Goal: Task Accomplishment & Management: Manage account settings

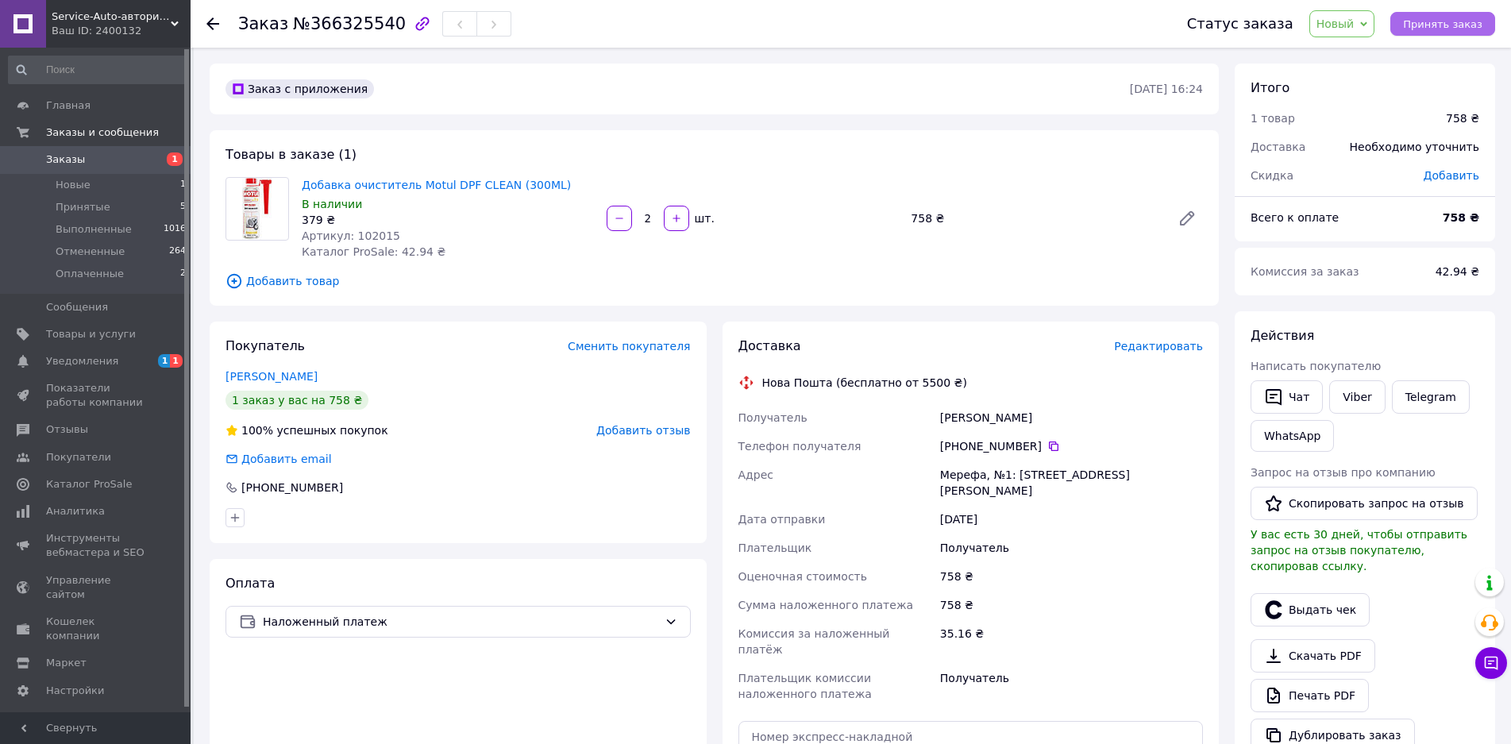
click at [1447, 24] on span "Принять заказ" at bounding box center [1442, 24] width 79 height 12
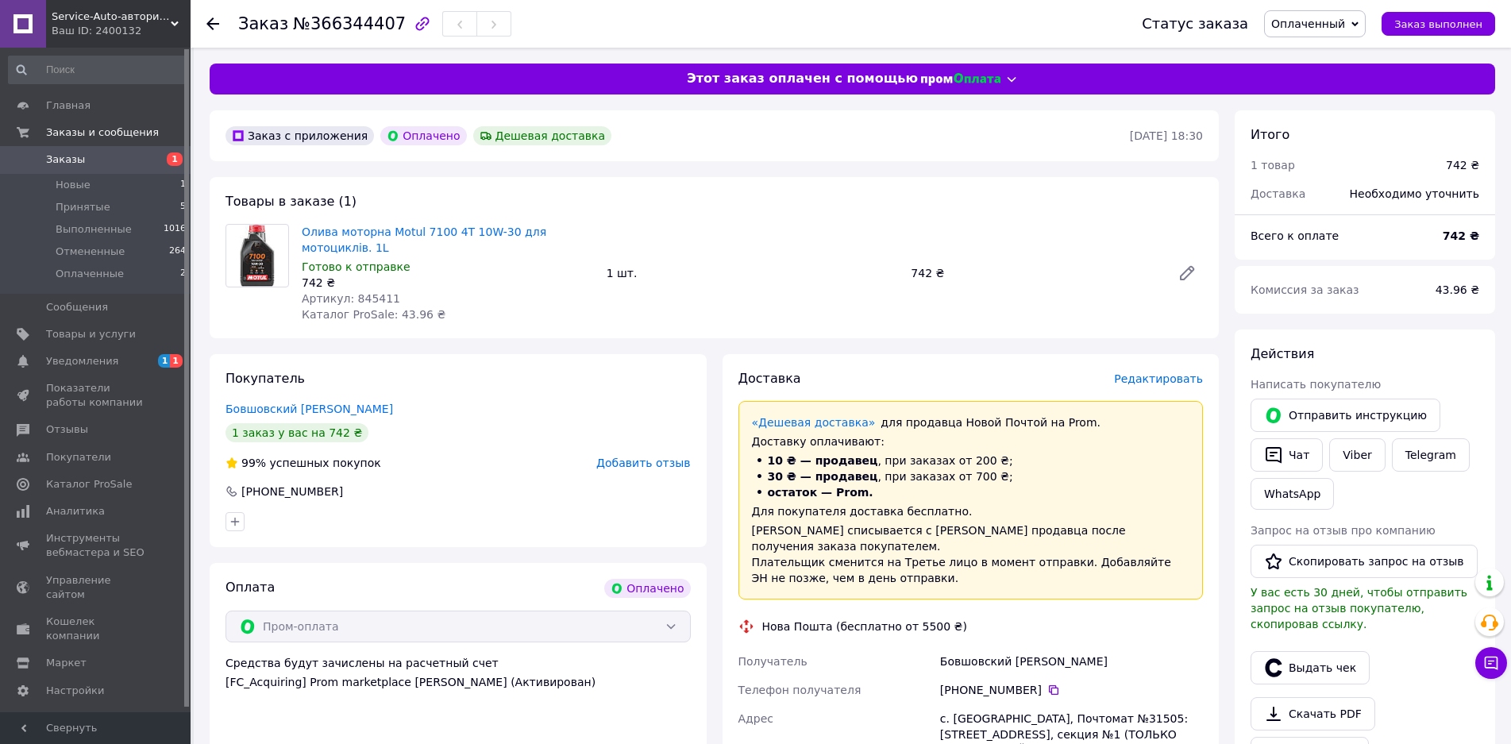
click at [1345, 25] on span "Оплаченный" at bounding box center [1308, 23] width 74 height 13
click at [1323, 57] on li "Принят" at bounding box center [1315, 56] width 100 height 24
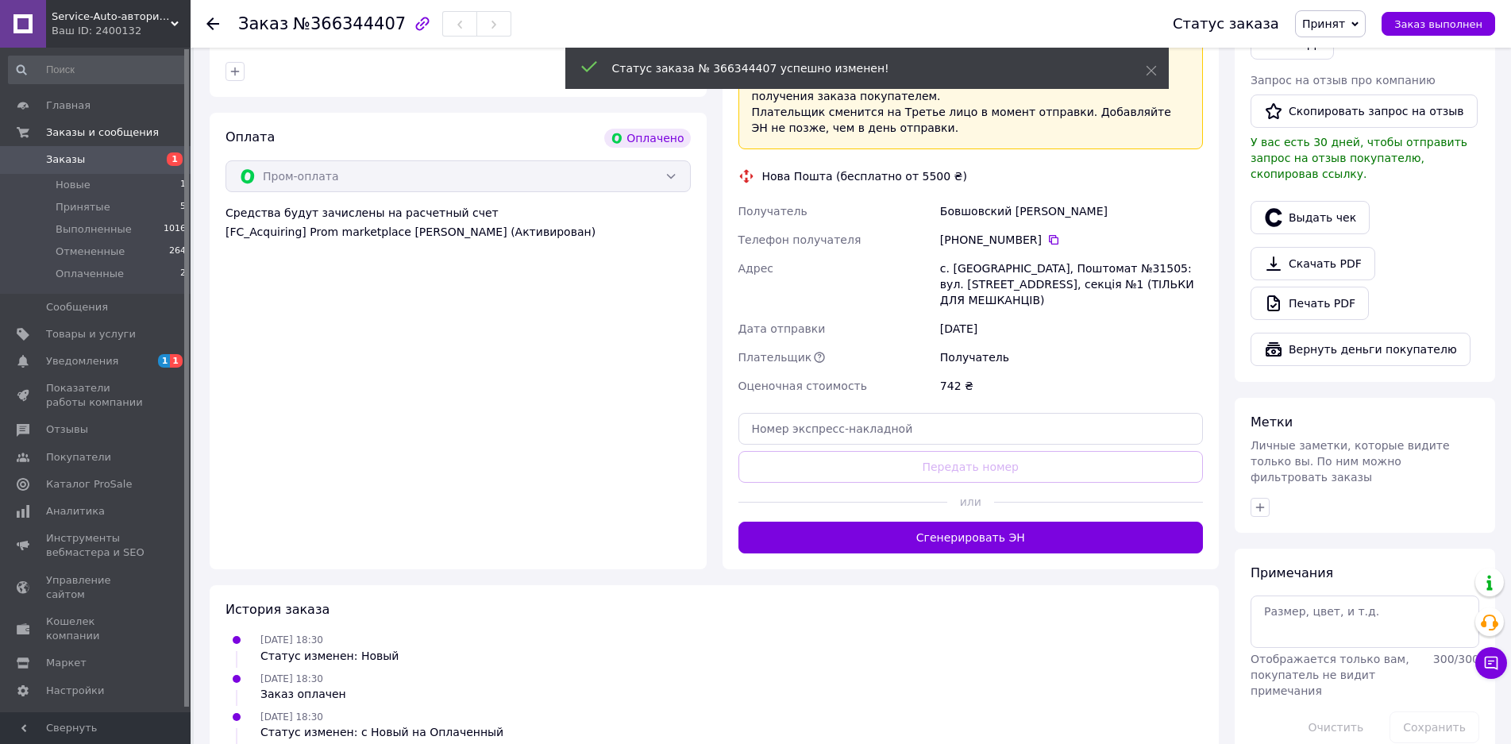
scroll to position [483, 0]
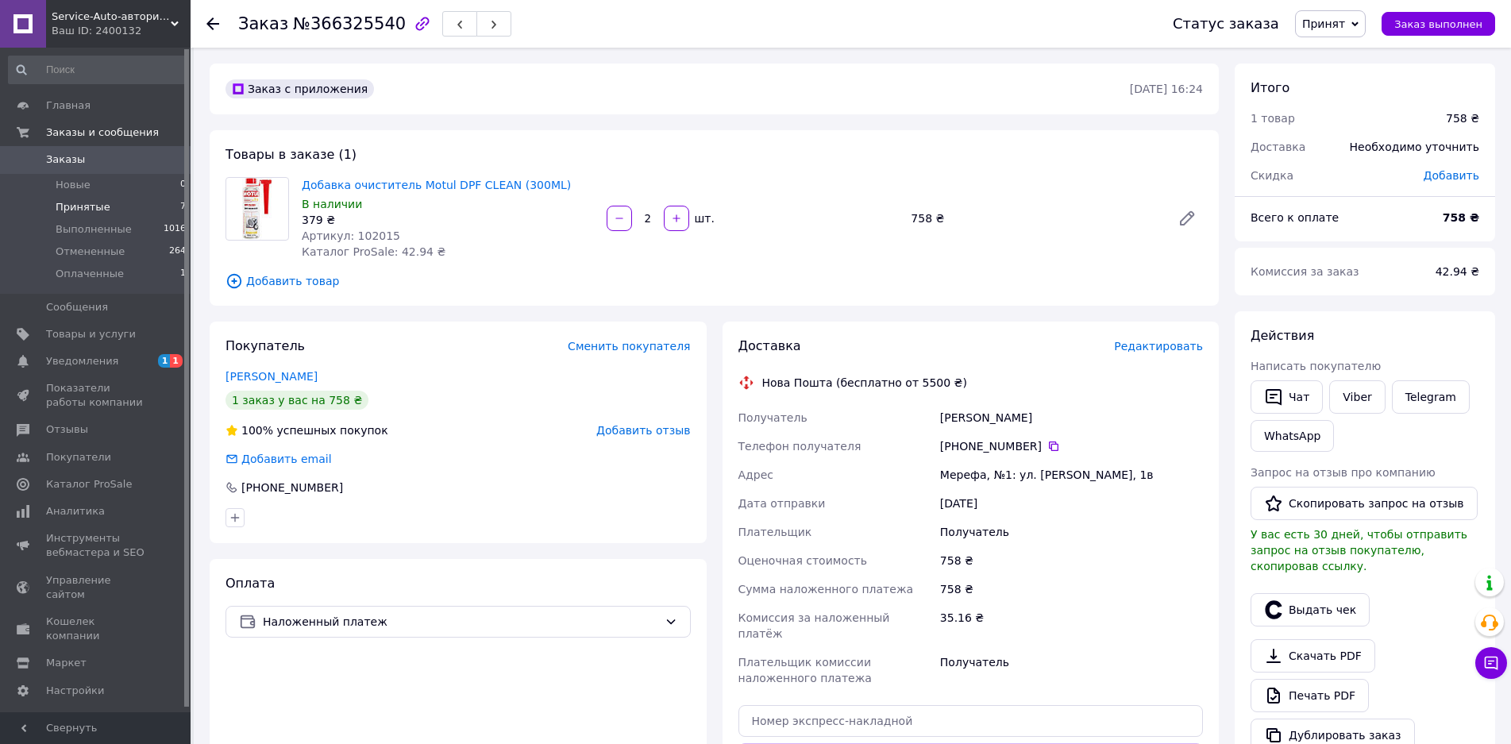
click at [86, 204] on span "Принятые" at bounding box center [83, 207] width 55 height 14
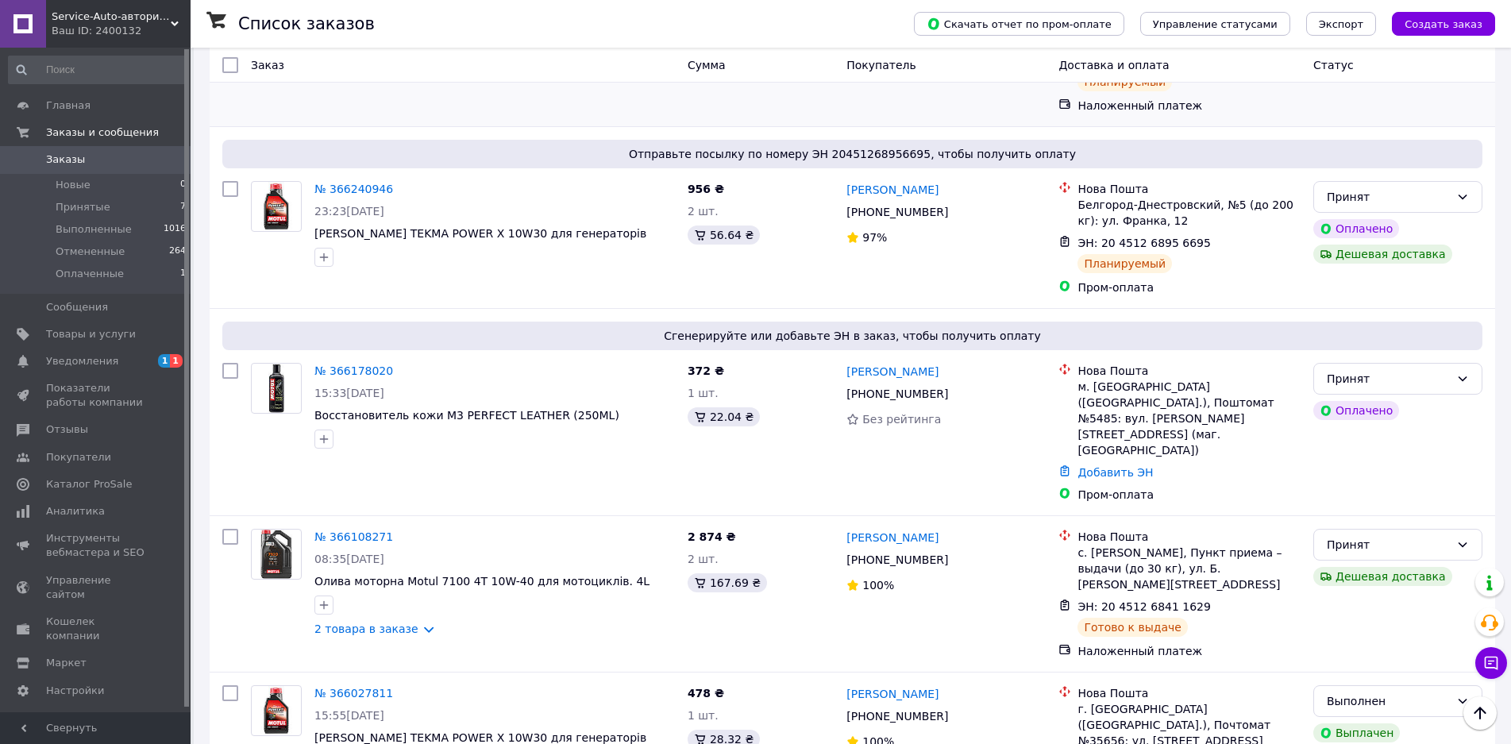
scroll to position [715, 0]
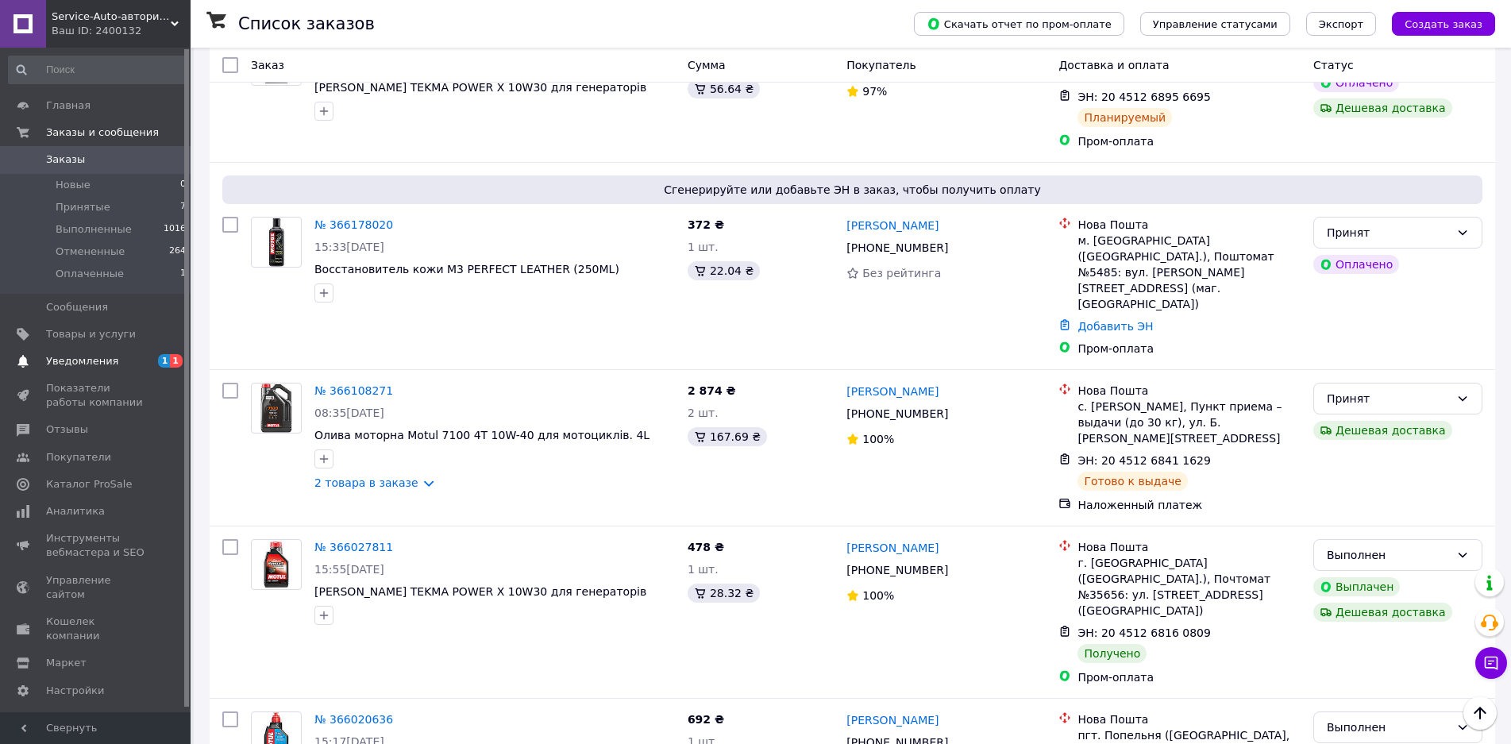
click at [64, 361] on span "Уведомления" at bounding box center [82, 361] width 72 height 14
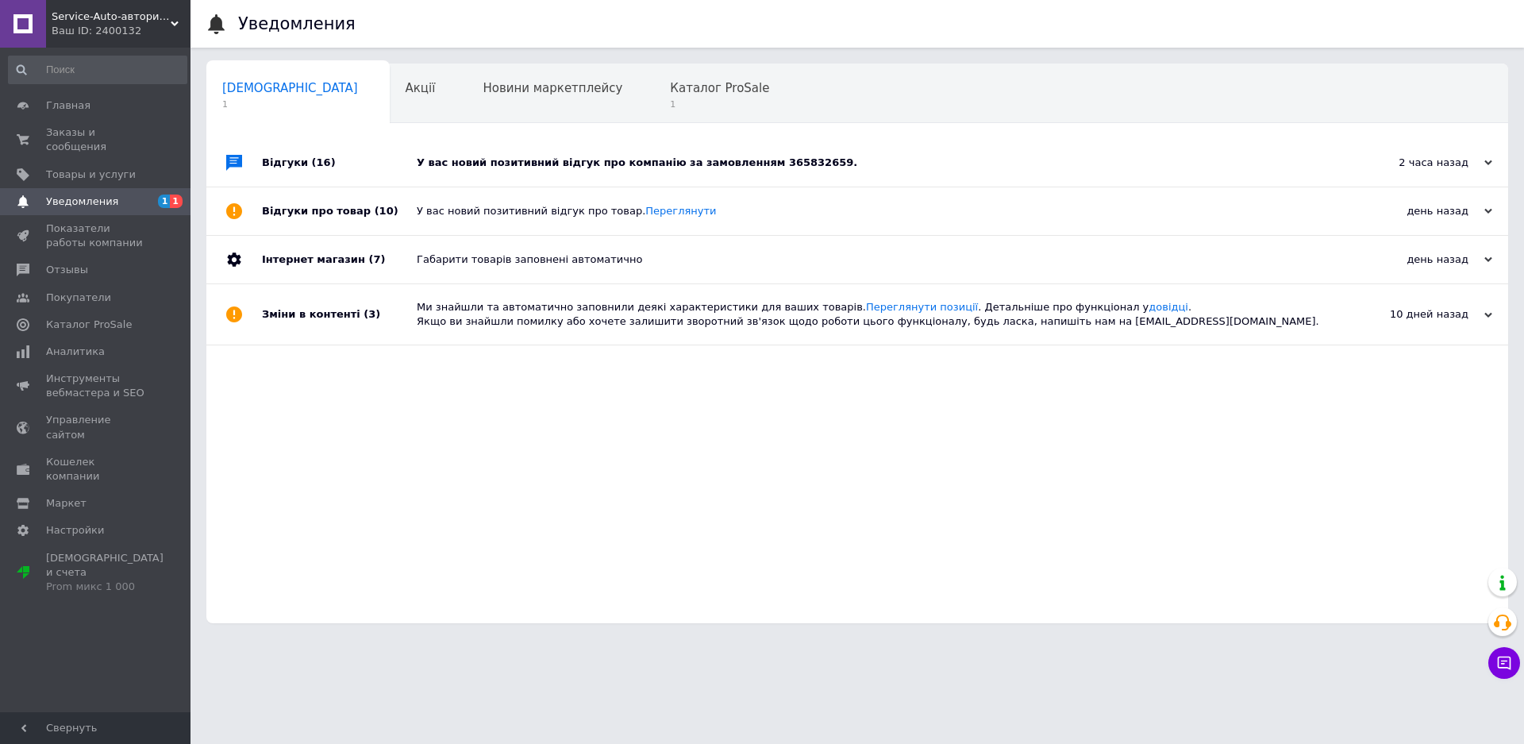
click at [604, 166] on div "У вас новий позитивний відгук про компанію за замовленням 365832659." at bounding box center [875, 163] width 917 height 14
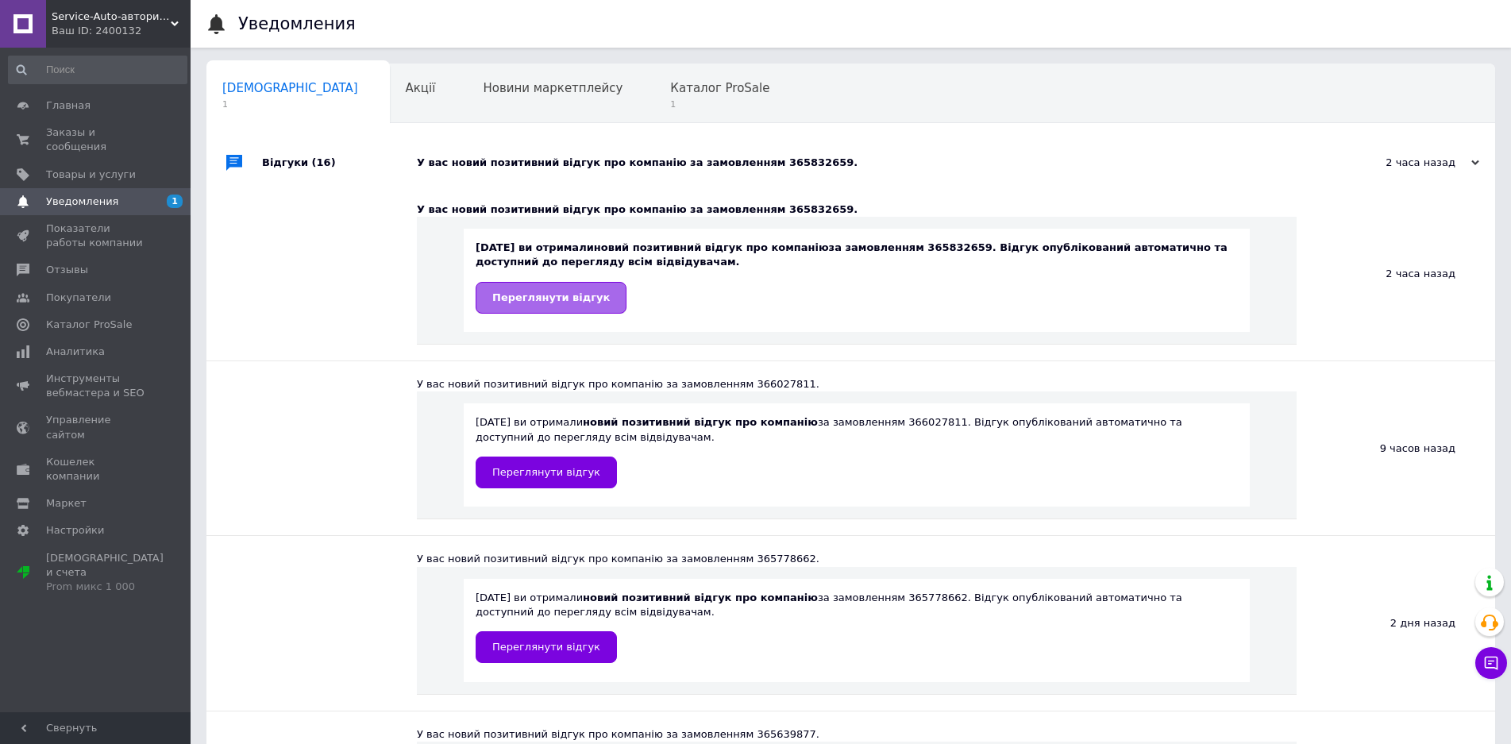
click at [553, 296] on span "Переглянути відгук" at bounding box center [551, 297] width 118 height 12
